Goal: Transaction & Acquisition: Purchase product/service

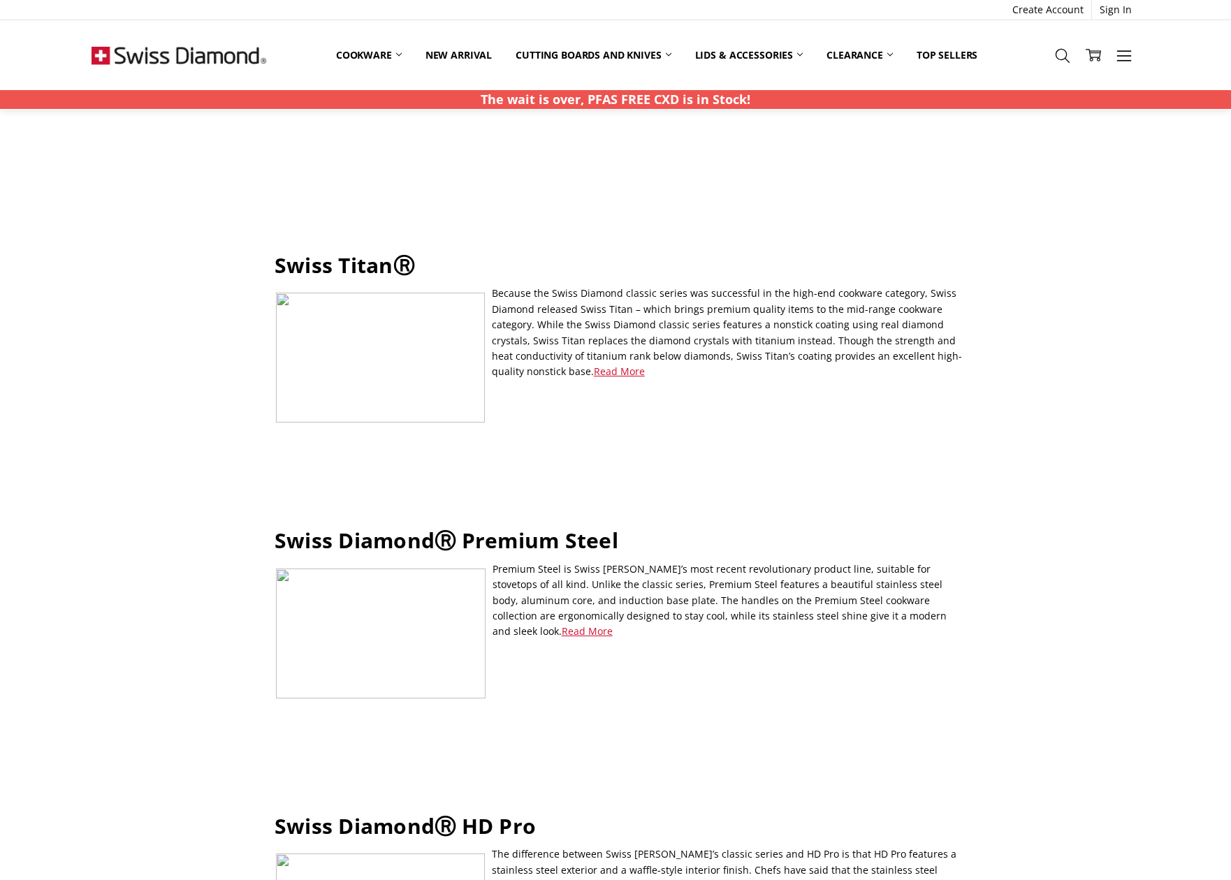
scroll to position [1795, 0]
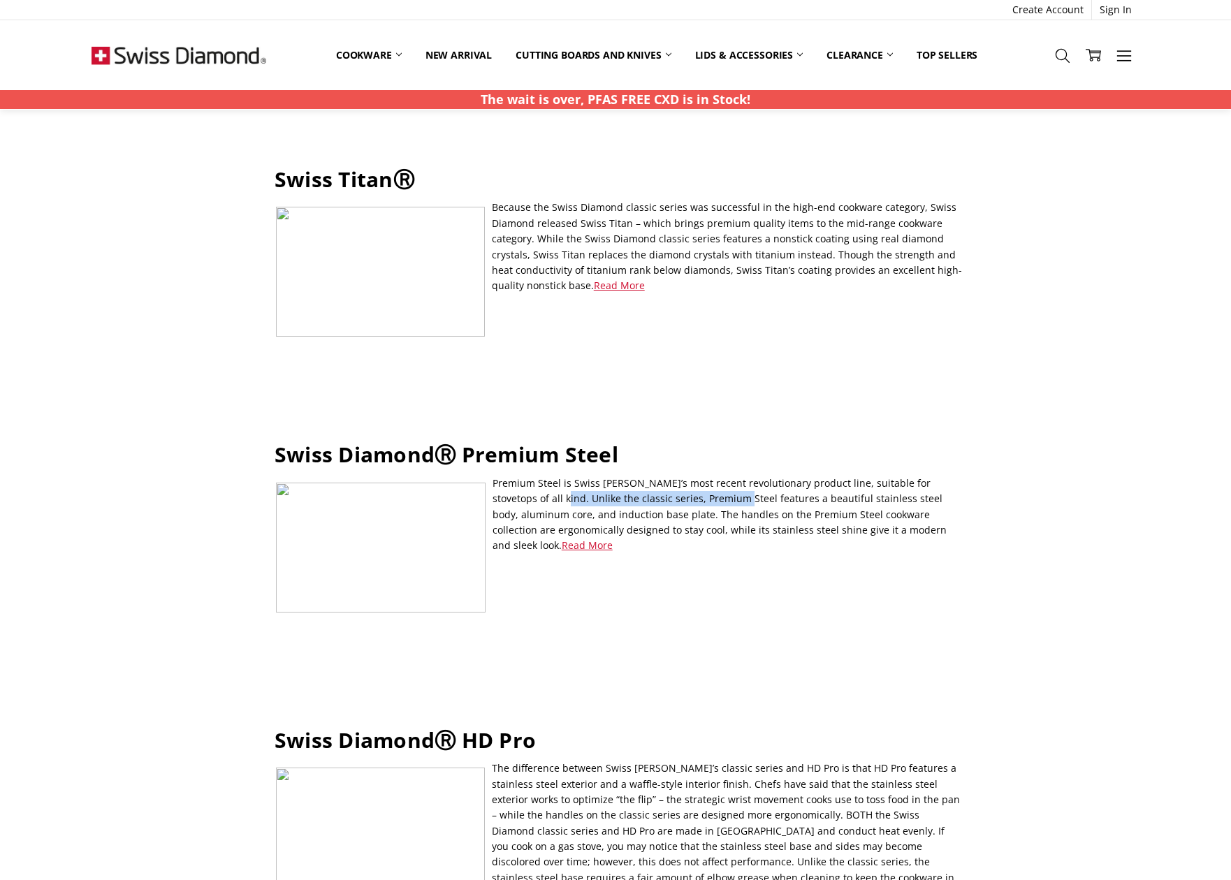
drag, startPoint x: 527, startPoint y: 443, endPoint x: 731, endPoint y: 446, distance: 204.7
click at [702, 476] on p "Premium Steel is Swiss Diamond’s most recent revolutionary product line, suitab…" at bounding box center [615, 515] width 693 height 78
click at [744, 476] on p "Premium Steel is Swiss Diamond’s most recent revolutionary product line, suitab…" at bounding box center [615, 515] width 693 height 78
drag, startPoint x: 798, startPoint y: 445, endPoint x: 735, endPoint y: 455, distance: 64.3
click at [749, 476] on p "Premium Steel is Swiss Diamond’s most recent revolutionary product line, suitab…" at bounding box center [615, 515] width 693 height 78
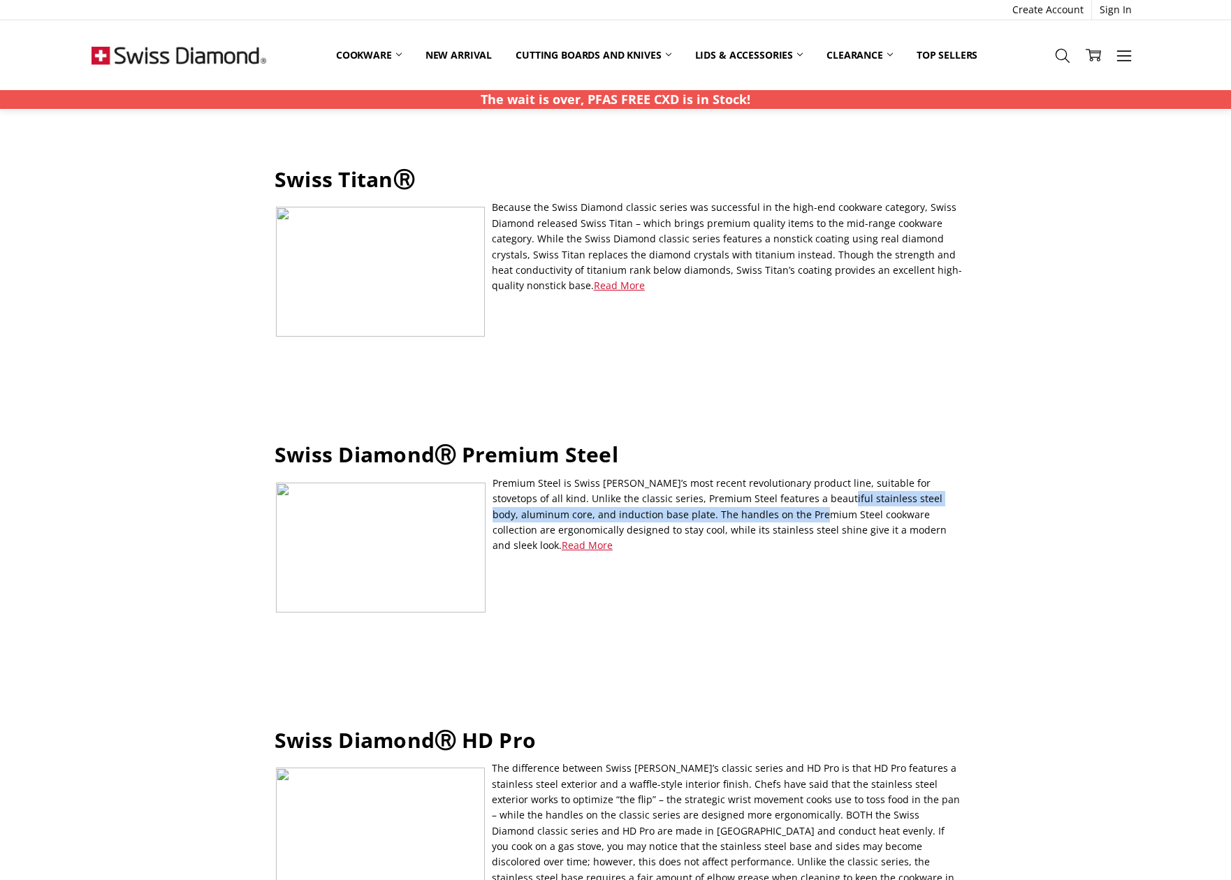
click at [735, 476] on p "Premium Steel is Swiss Diamond’s most recent revolutionary product line, suitab…" at bounding box center [615, 515] width 693 height 78
drag, startPoint x: 565, startPoint y: 456, endPoint x: 686, endPoint y: 455, distance: 120.8
click at [685, 476] on p "Premium Steel is Swiss Diamond’s most recent revolutionary product line, suitab…" at bounding box center [615, 515] width 693 height 78
drag, startPoint x: 615, startPoint y: 456, endPoint x: 640, endPoint y: 457, distance: 25.8
click at [618, 476] on p "Premium Steel is Swiss Diamond’s most recent revolutionary product line, suitab…" at bounding box center [615, 515] width 693 height 78
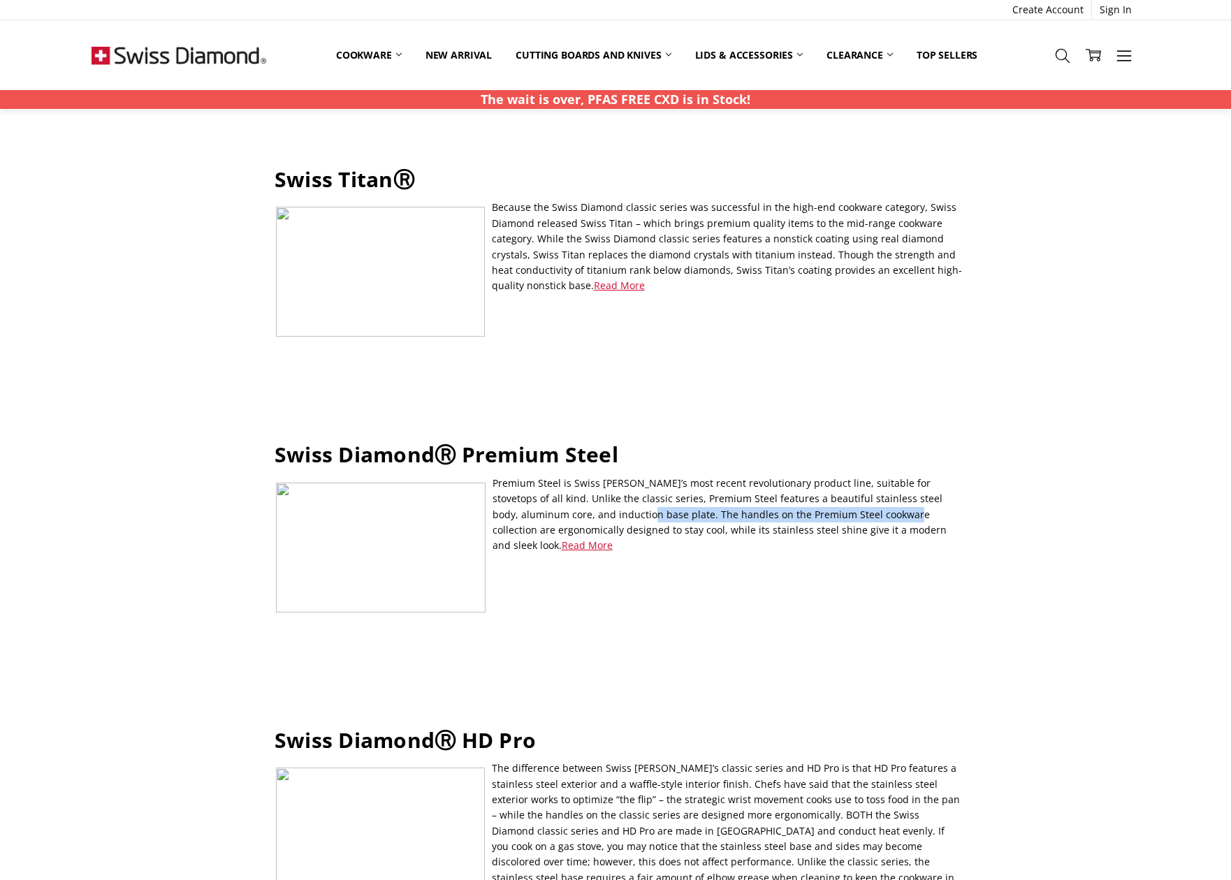
drag, startPoint x: 579, startPoint y: 457, endPoint x: 833, endPoint y: 459, distance: 254.2
click at [833, 476] on p "Premium Steel is Swiss Diamond’s most recent revolutionary product line, suitab…" at bounding box center [615, 515] width 693 height 78
drag, startPoint x: 807, startPoint y: 457, endPoint x: 719, endPoint y: 464, distance: 88.2
click at [805, 476] on p "Premium Steel is Swiss Diamond’s most recent revolutionary product line, suitab…" at bounding box center [615, 515] width 693 height 78
click at [601, 476] on p "Premium Steel is Swiss Diamond’s most recent revolutionary product line, suitab…" at bounding box center [615, 515] width 693 height 78
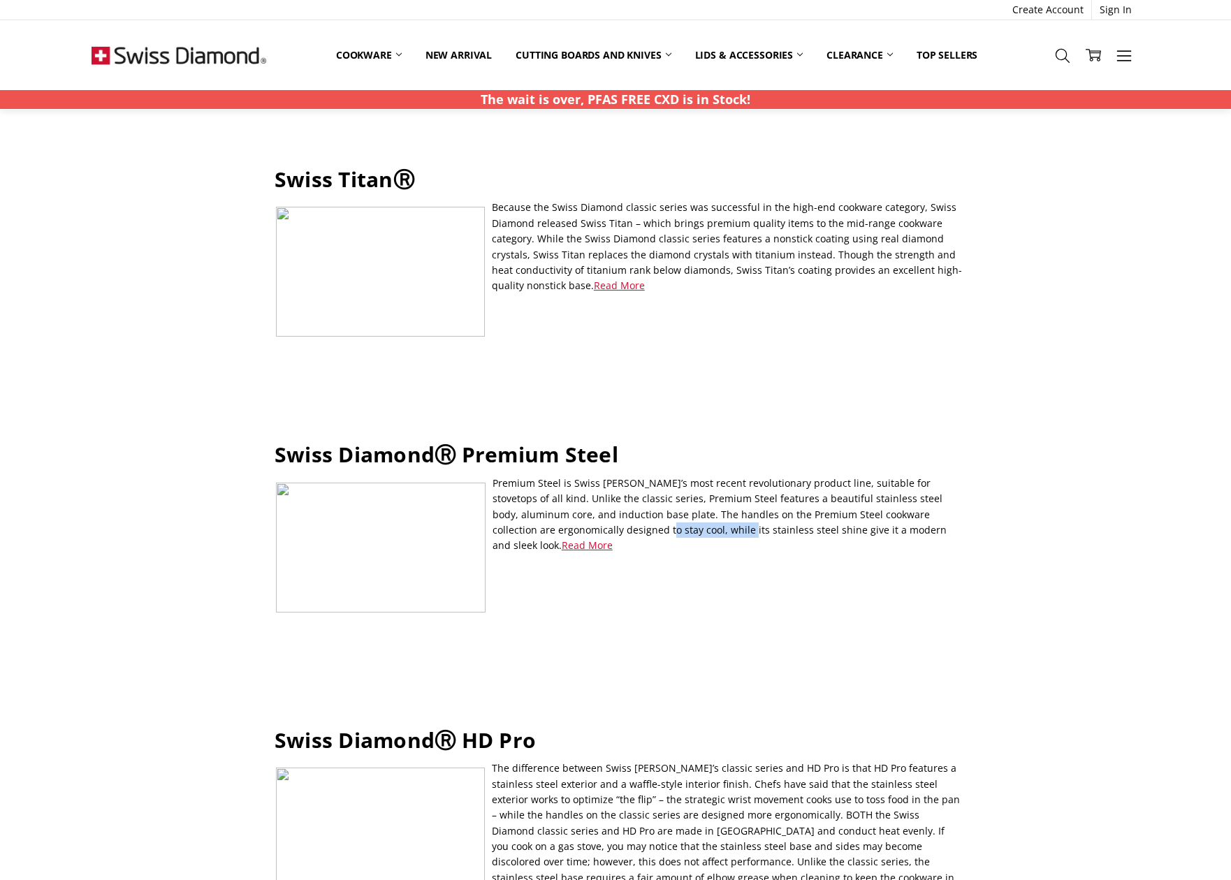
drag, startPoint x: 566, startPoint y: 480, endPoint x: 645, endPoint y: 475, distance: 78.4
click at [642, 476] on p "Premium Steel is Swiss Diamond’s most recent revolutionary product line, suitab…" at bounding box center [615, 515] width 693 height 78
click at [645, 476] on p "Premium Steel is Swiss Diamond’s most recent revolutionary product line, suitab…" at bounding box center [615, 515] width 693 height 78
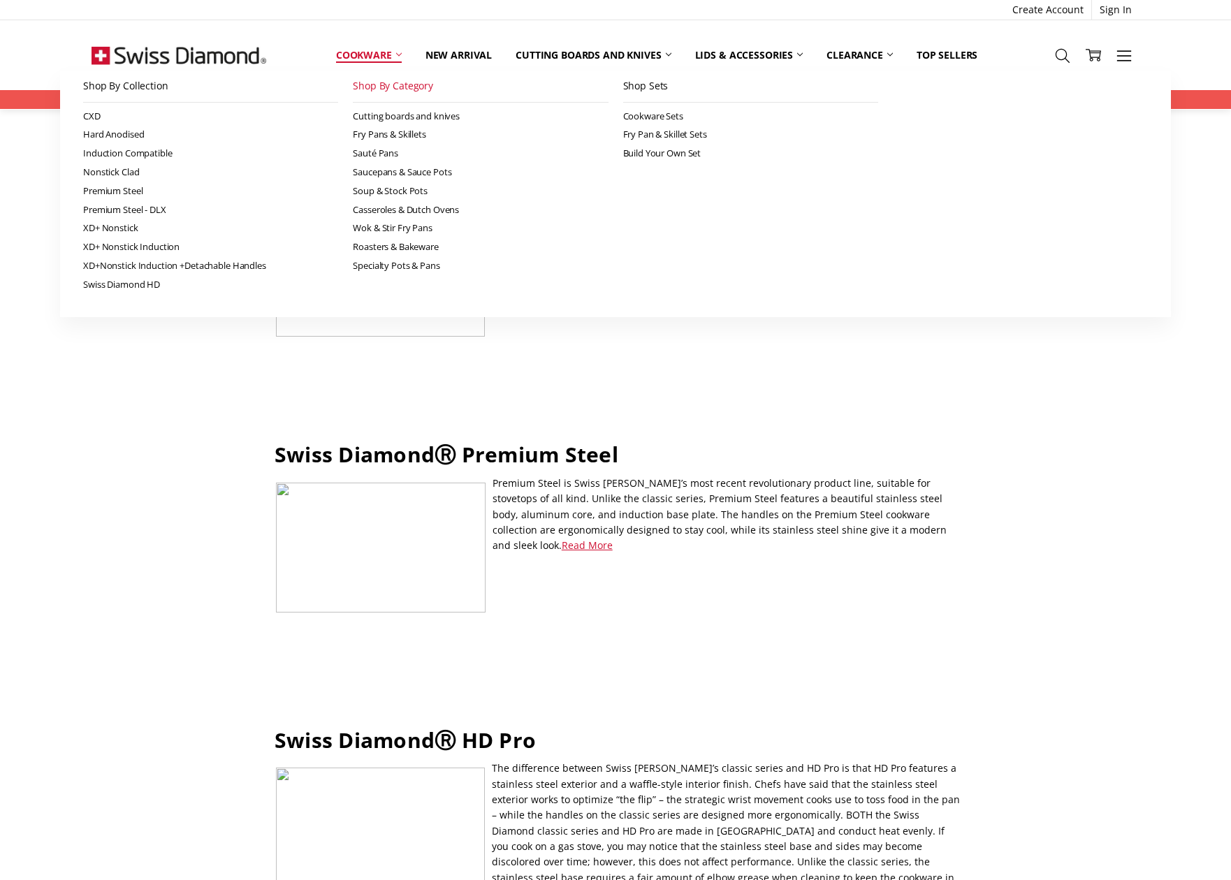
click at [378, 89] on link "Shop By Category" at bounding box center [480, 86] width 255 height 31
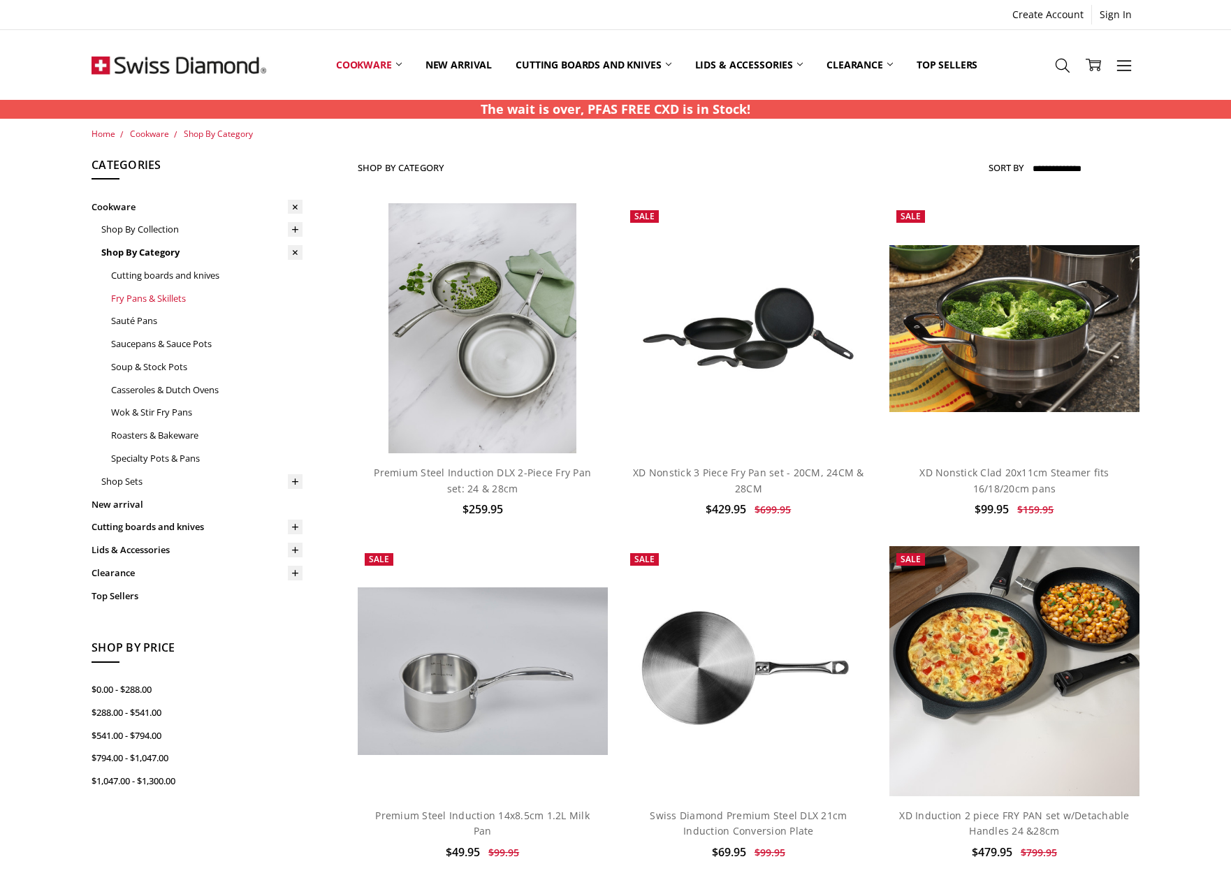
click at [166, 291] on link "Fry Pans & Skillets" at bounding box center [206, 298] width 191 height 23
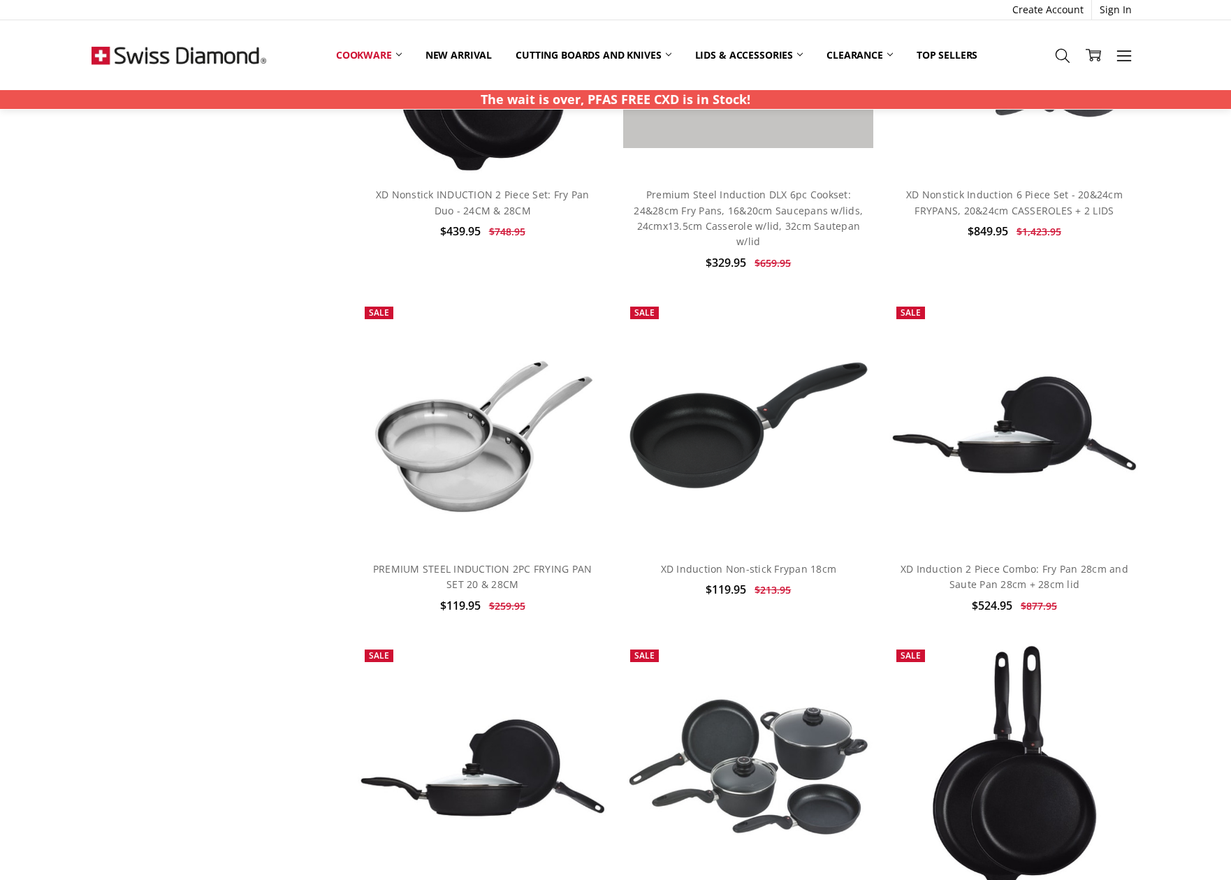
scroll to position [2017, 0]
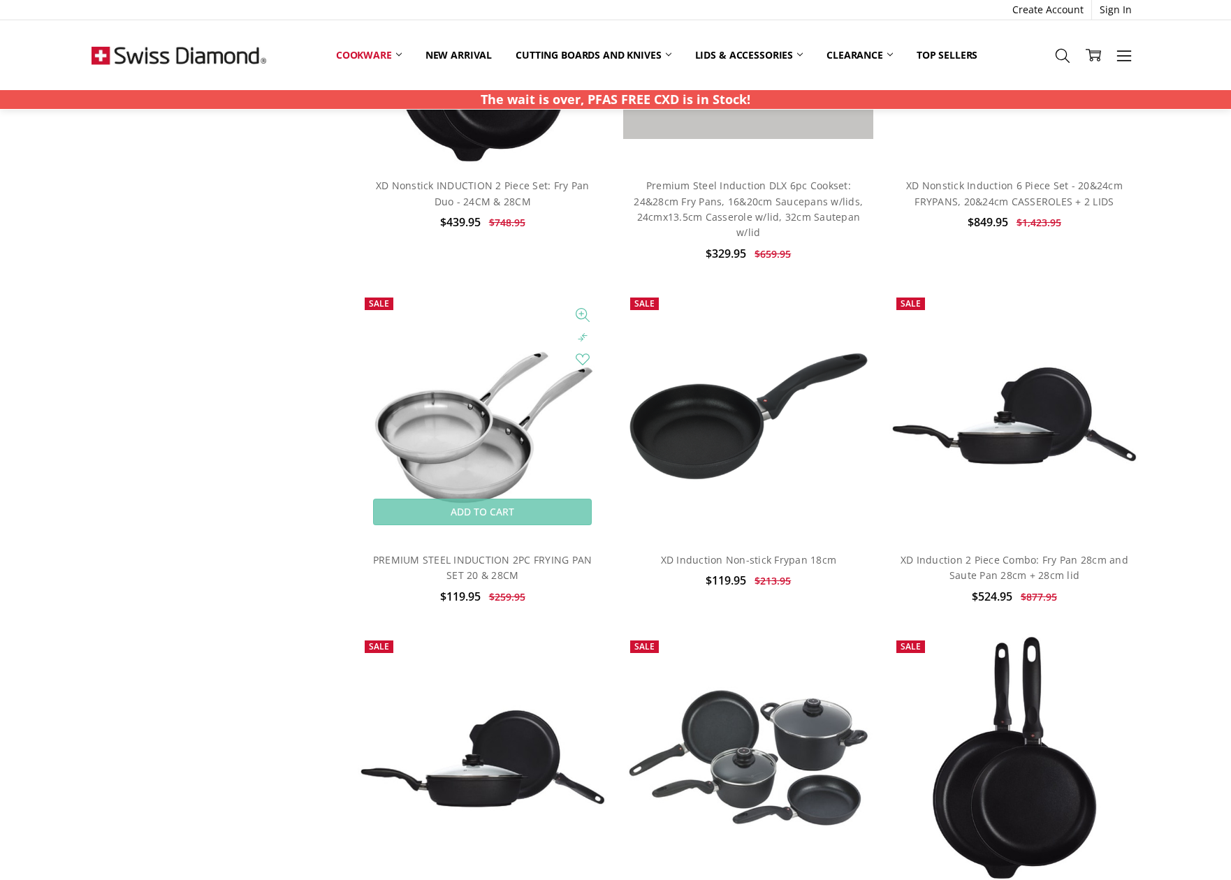
click at [453, 401] on img at bounding box center [483, 416] width 250 height 250
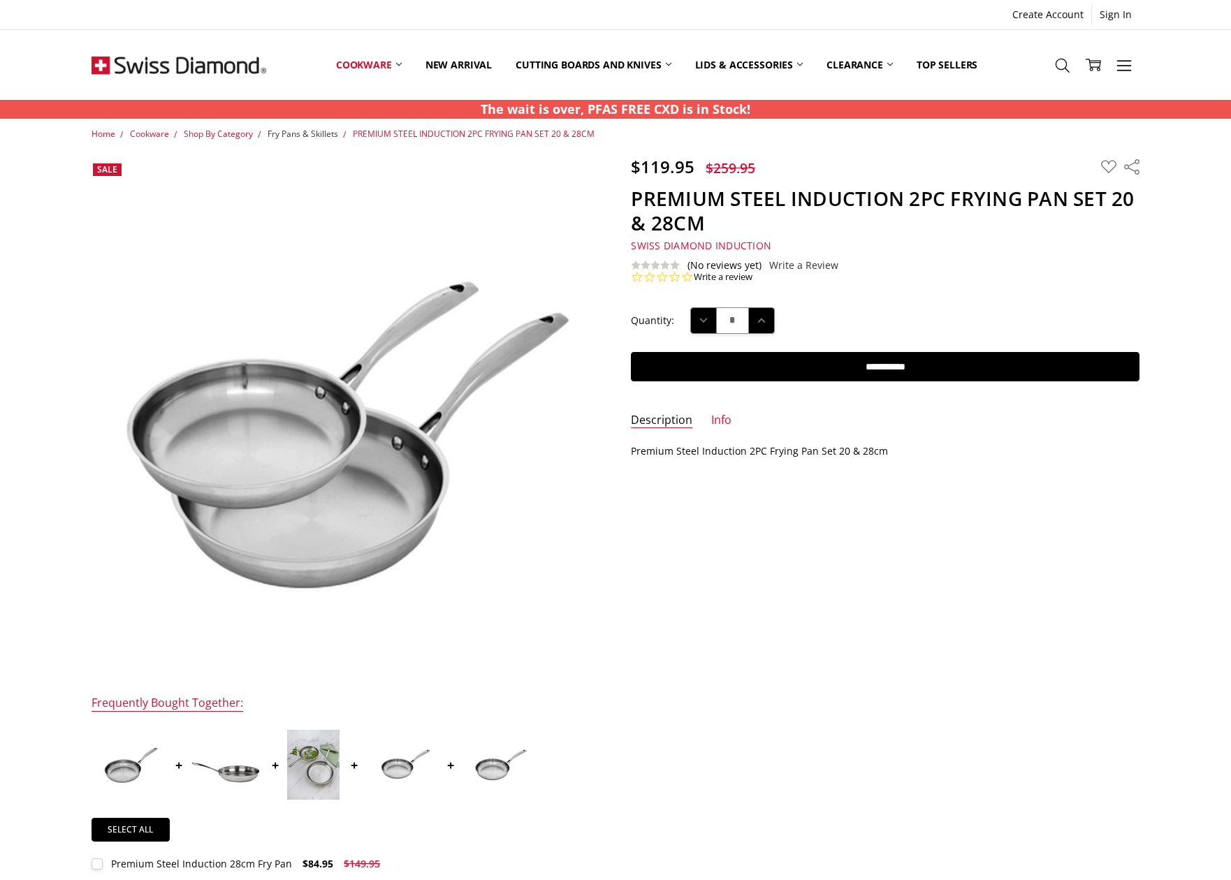
click at [304, 136] on span "Fry Pans & Skillets" at bounding box center [302, 134] width 71 height 12
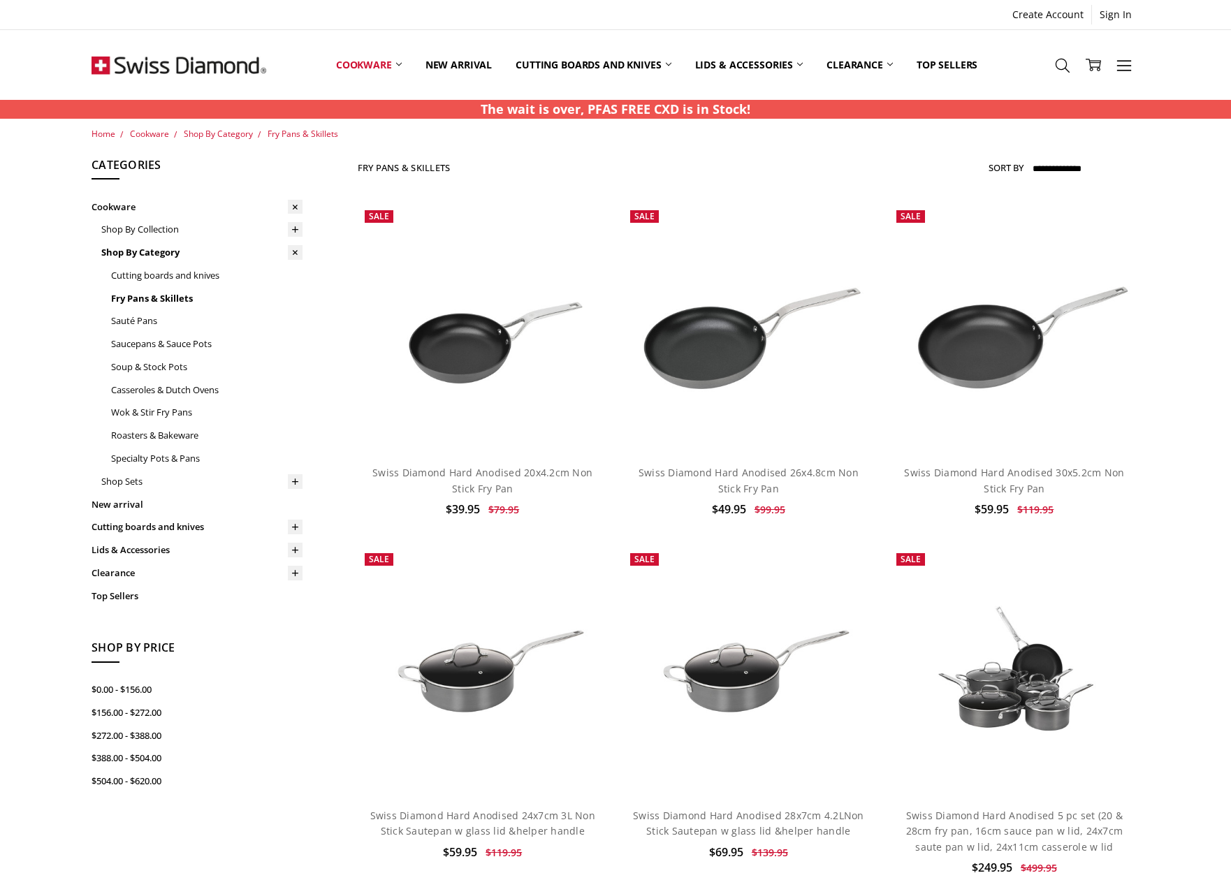
click at [633, 112] on p "The wait is over, PFAS FREE CXD is in Stock!" at bounding box center [615, 109] width 270 height 19
click at [446, 66] on link "New arrival" at bounding box center [458, 65] width 90 height 62
